Goal: Transaction & Acquisition: Purchase product/service

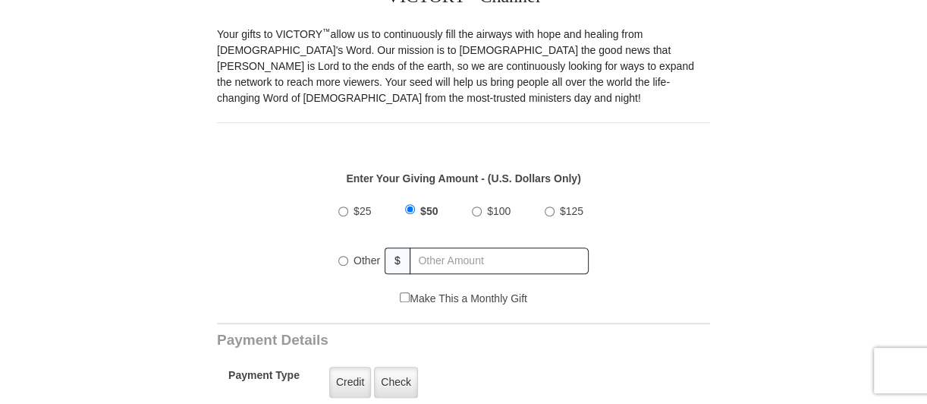
scroll to position [455, 0]
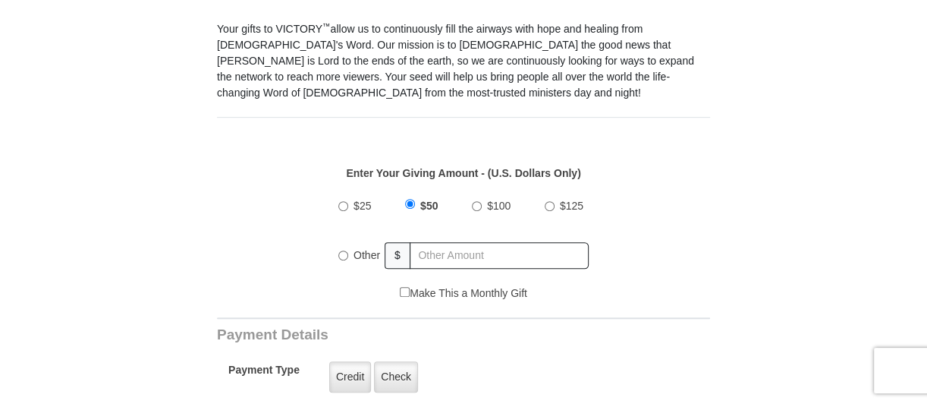
click at [341, 201] on input "$25" at bounding box center [343, 206] width 10 height 10
radio input "true"
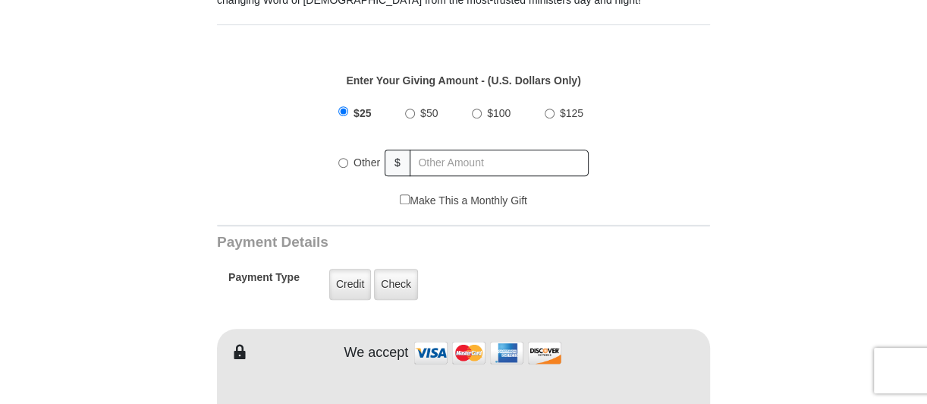
scroll to position [578, 0]
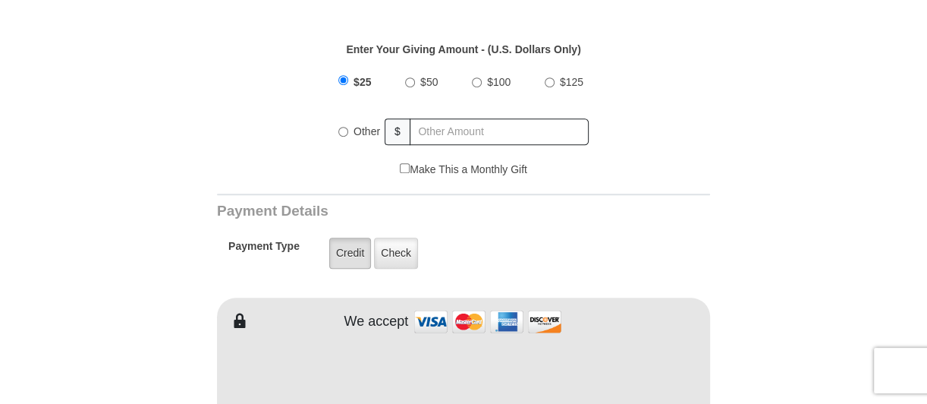
click at [357, 238] on label "Credit" at bounding box center [350, 253] width 42 height 31
click at [0, 0] on input "Credit" at bounding box center [0, 0] width 0 height 0
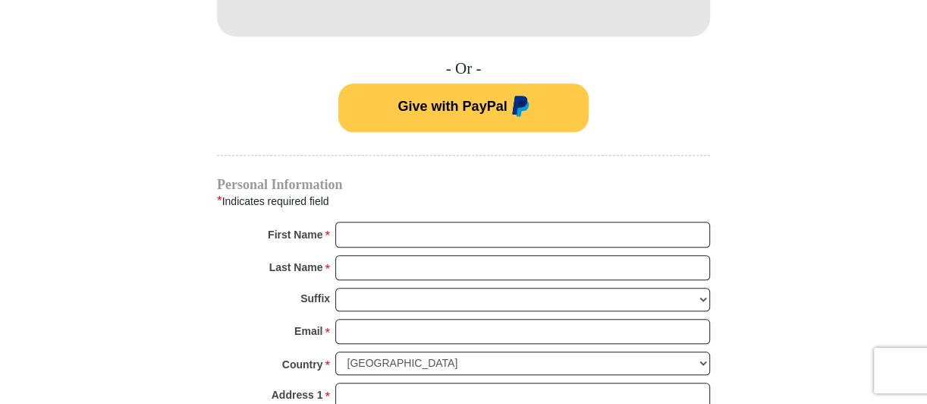
scroll to position [1012, 0]
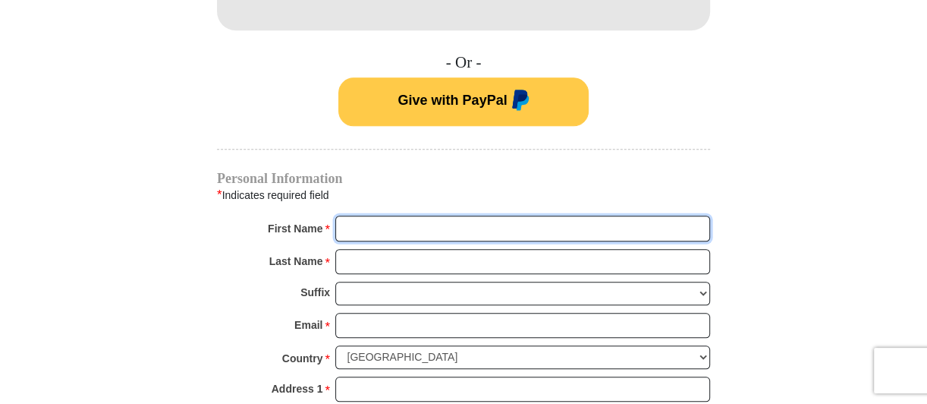
click at [375, 216] on input "First Name *" at bounding box center [522, 229] width 375 height 26
type input "[PERSON_NAME]"
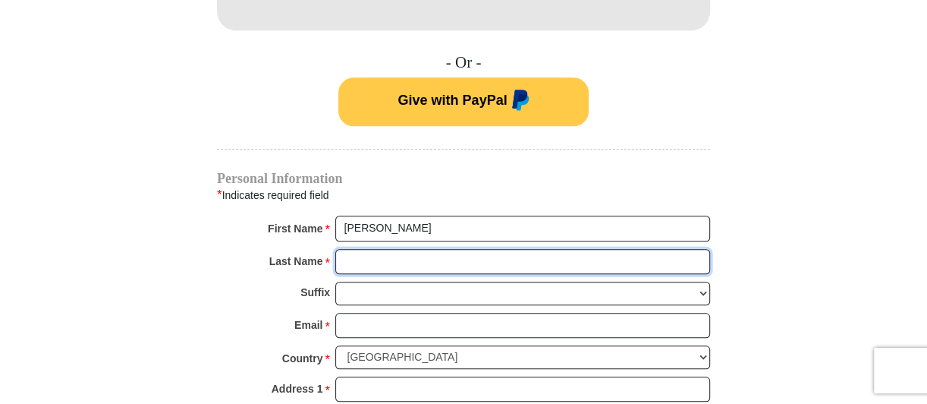
click at [384, 249] on input "Last Name *" at bounding box center [522, 262] width 375 height 26
type input "[PERSON_NAME]"
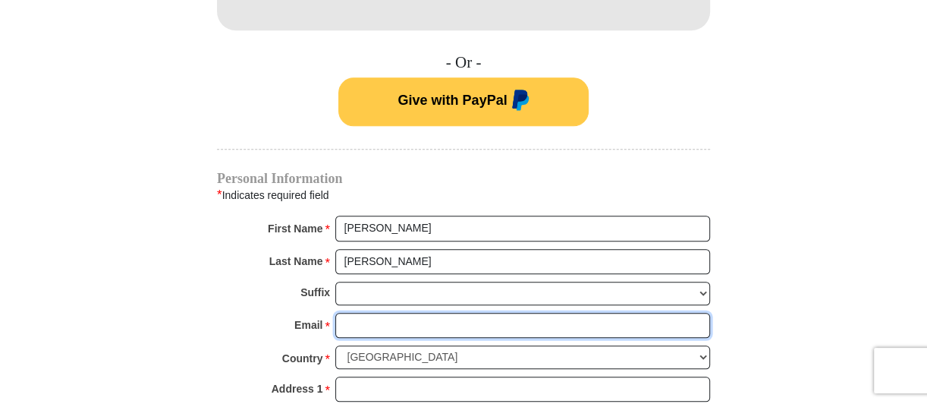
click at [394, 313] on input "Email *" at bounding box center [522, 326] width 375 height 26
type input "[EMAIL_ADDRESS][DOMAIN_NAME]"
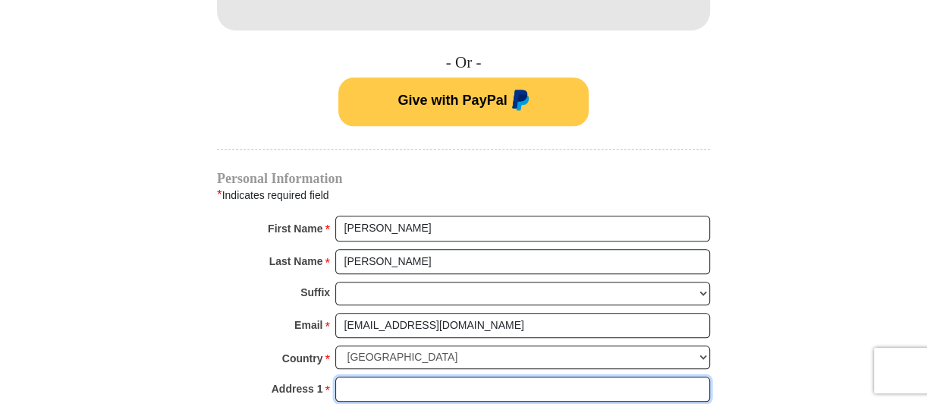
type input "[STREET_ADDRESS]"
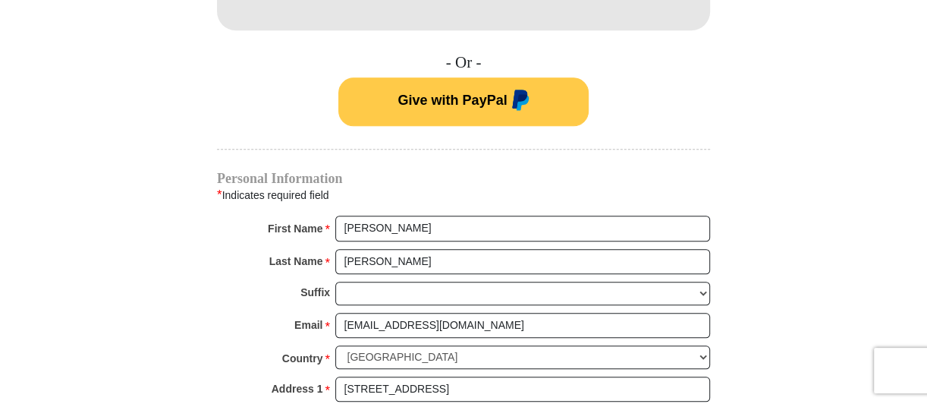
type input "Apt. 50110"
type input "[GEOGRAPHIC_DATA]"
select select "MI"
type input "48038"
type input "5867895789"
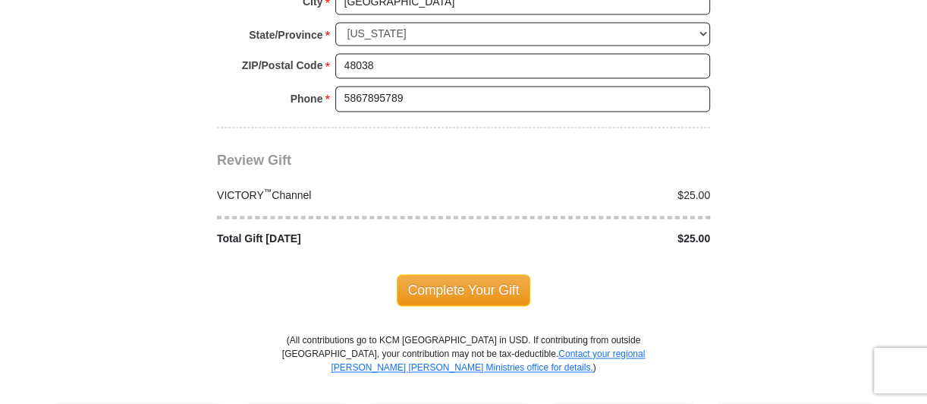
scroll to position [1487, 0]
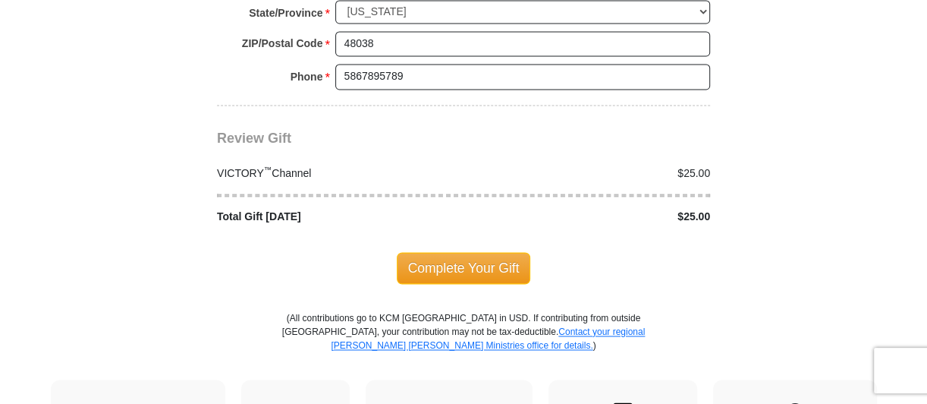
drag, startPoint x: 479, startPoint y: 238, endPoint x: 491, endPoint y: 233, distance: 13.3
click at [479, 252] on span "Complete Your Gift" at bounding box center [464, 268] width 134 height 32
